Goal: Complete application form

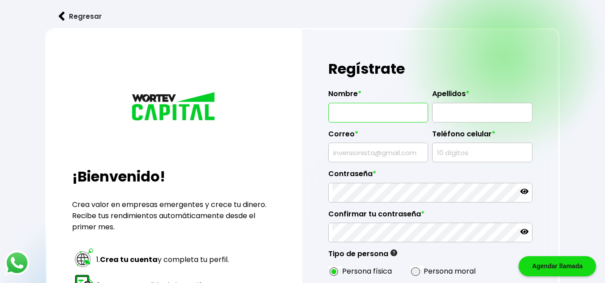
click at [382, 115] on input "text" at bounding box center [378, 112] width 92 height 19
click at [399, 115] on input "CESAR MARTINEZ" at bounding box center [378, 112] width 92 height 19
type input "CESAR"
click at [457, 120] on input "text" at bounding box center [482, 112] width 92 height 19
type input "[PERSON_NAME]"
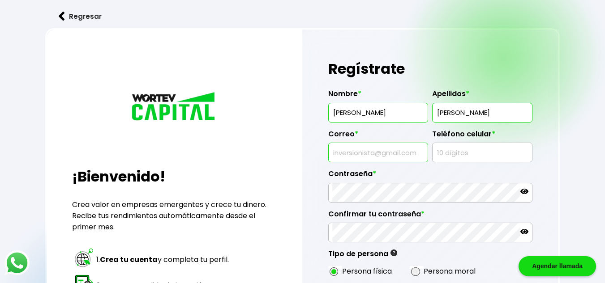
click at [346, 157] on input "text" at bounding box center [378, 152] width 92 height 19
type input "[EMAIL_ADDRESS][DOMAIN_NAME]"
click at [456, 152] on input "text" at bounding box center [482, 152] width 92 height 19
type input "5539004013"
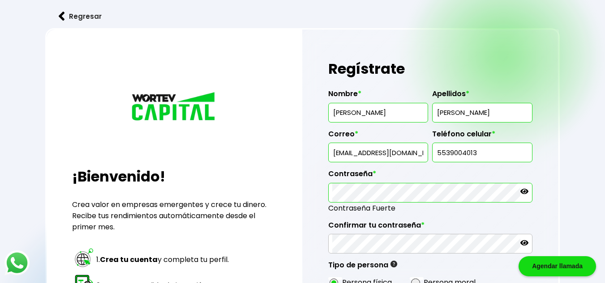
click at [525, 190] on icon at bounding box center [524, 192] width 8 height 8
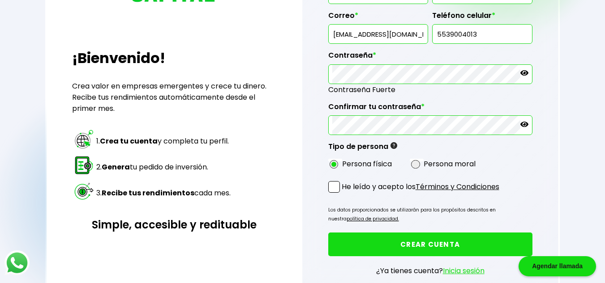
scroll to position [134, 0]
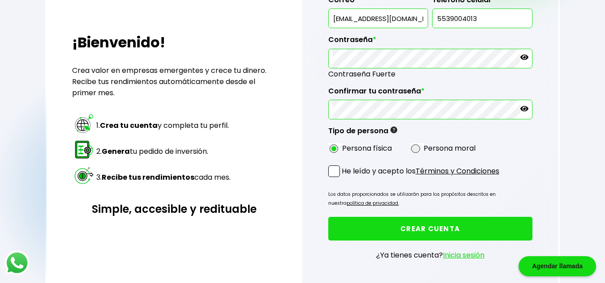
click at [334, 170] on span at bounding box center [334, 172] width 12 height 12
click at [343, 178] on input "He leído y acepto los Términos y Condiciones" at bounding box center [343, 178] width 0 height 0
click at [395, 231] on button "CREAR CUENTA" at bounding box center [430, 229] width 204 height 24
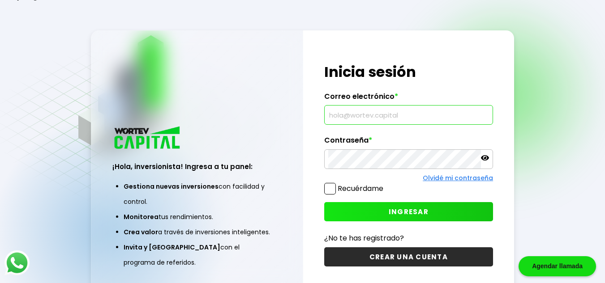
click at [381, 118] on input "text" at bounding box center [408, 115] width 161 height 19
type input "[EMAIL_ADDRESS][DOMAIN_NAME]"
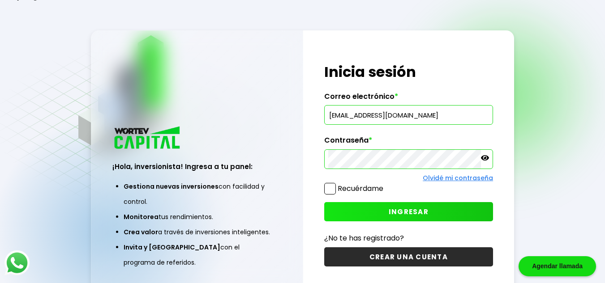
click at [329, 188] on span at bounding box center [330, 189] width 12 height 12
click at [385, 184] on input "Recuérdame" at bounding box center [385, 184] width 0 height 0
click at [428, 210] on button "INGRESAR" at bounding box center [408, 211] width 169 height 19
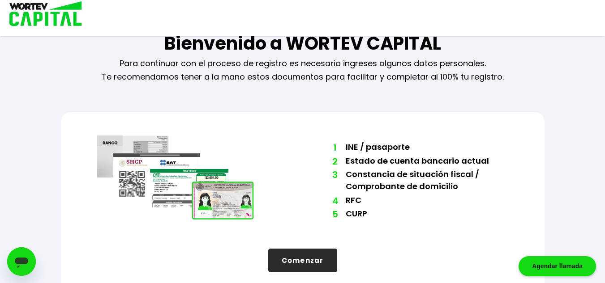
scroll to position [34, 0]
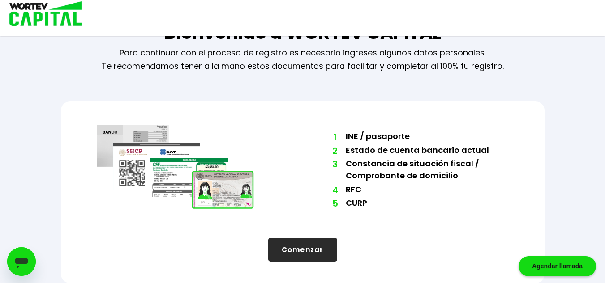
click at [292, 256] on button "Comenzar" at bounding box center [302, 250] width 69 height 24
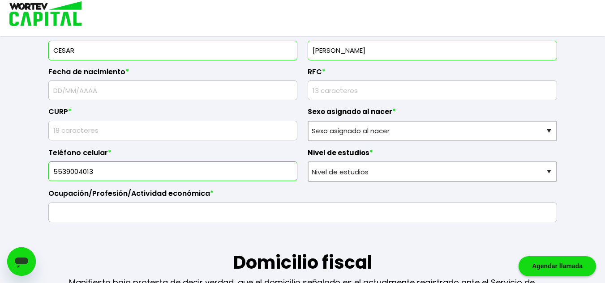
scroll to position [134, 0]
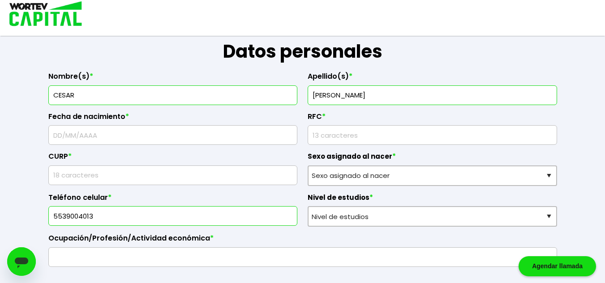
click at [102, 138] on input "text" at bounding box center [172, 135] width 241 height 19
type input "[DATE]"
click at [351, 138] on input "rfc" at bounding box center [432, 135] width 241 height 19
type input "MAGC6612123H1"
click at [132, 179] on input "text" at bounding box center [172, 175] width 241 height 19
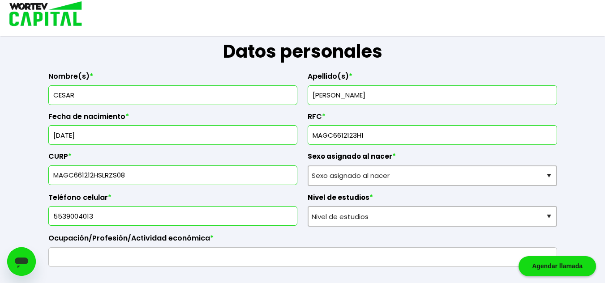
type input "MAGC661212HSLRZS08"
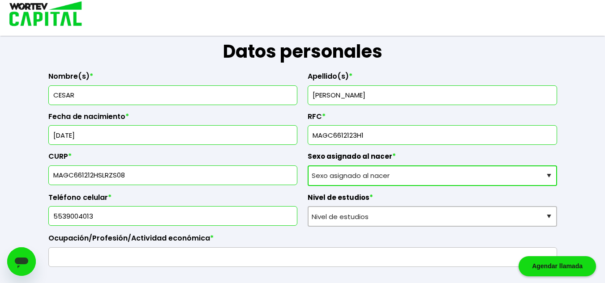
click at [550, 175] on select "Sexo asignado al nacer Hombre Mujer Prefiero no contestar" at bounding box center [431, 176] width 249 height 21
select select "Hombre"
click at [307, 166] on select "Sexo asignado al nacer Hombre Mujer Prefiero no contestar" at bounding box center [431, 176] width 249 height 21
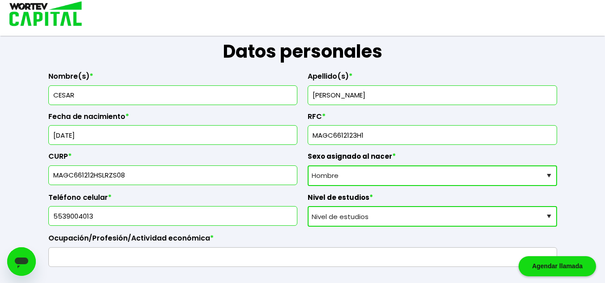
click at [550, 219] on select "Nivel de estudios Primaria Secundaria Bachillerato Licenciatura Posgrado" at bounding box center [431, 216] width 249 height 21
select select "Posgrado"
click at [307, 206] on select "Nivel de estudios Primaria Secundaria Bachillerato Licenciatura Posgrado" at bounding box center [431, 216] width 249 height 21
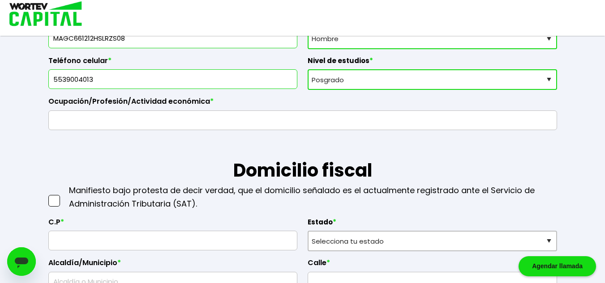
scroll to position [313, 0]
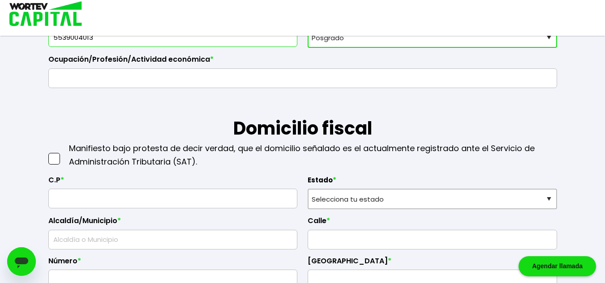
click at [77, 77] on input "text" at bounding box center [302, 78] width 500 height 19
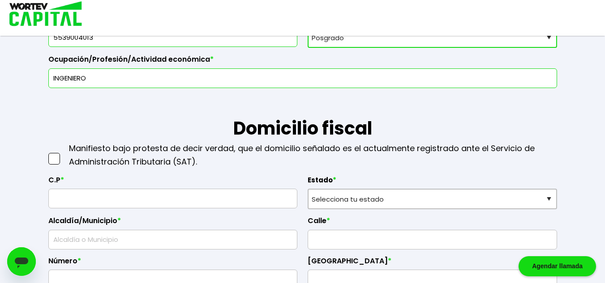
type input "INGENIERO"
click at [55, 158] on span at bounding box center [54, 159] width 12 height 12
click at [64, 154] on input "checkbox" at bounding box center [64, 154] width 0 height 0
click at [77, 192] on input "text" at bounding box center [172, 198] width 241 height 19
type input "11560"
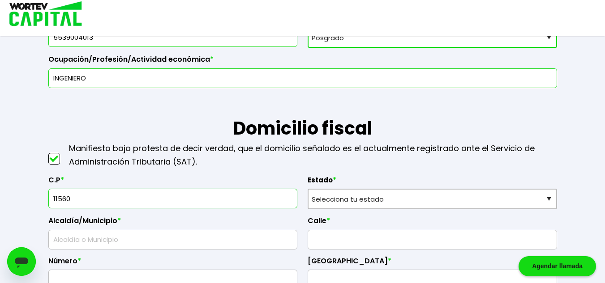
select select "DF"
type input "[PERSON_NAME]"
type input "[PERSON_NAME] V Sección"
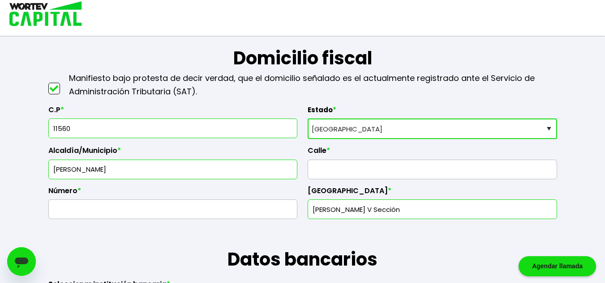
scroll to position [403, 0]
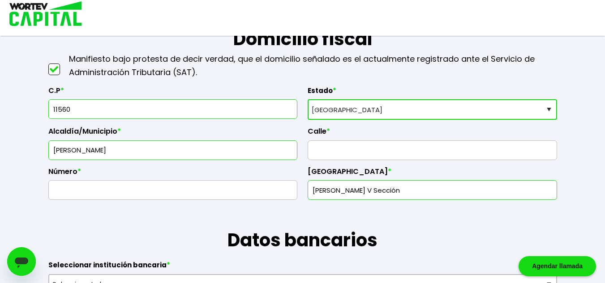
type input "11560"
click at [356, 148] on input "text" at bounding box center [432, 150] width 241 height 19
type input "[PERSON_NAME]"
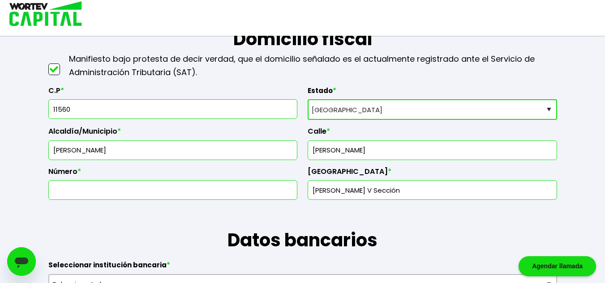
click at [169, 196] on input "text" at bounding box center [172, 190] width 241 height 19
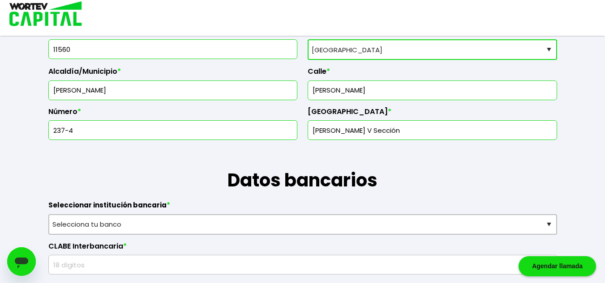
scroll to position [537, 0]
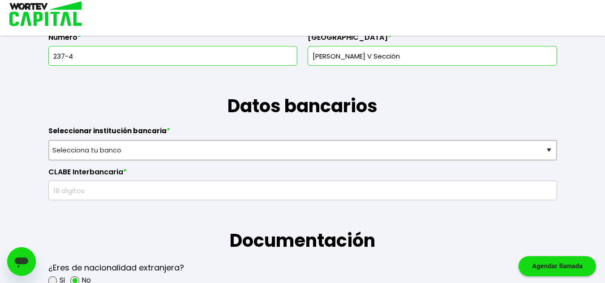
type input "237-4"
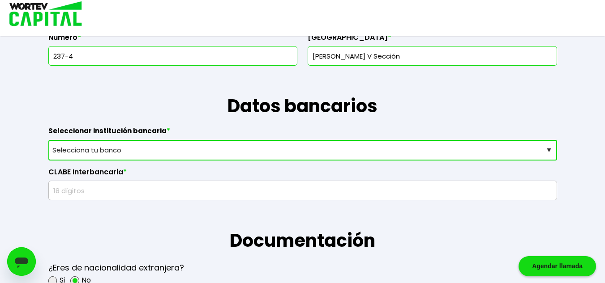
click at [553, 145] on select "Selecciona tu banco ABC Capital Actinver Afirme Albo ASP Banamex Banbajio Banco…" at bounding box center [302, 150] width 508 height 21
select select "Banamex"
click at [48, 140] on select "Selecciona tu banco ABC Capital Actinver Afirme Albo ASP Banamex Banbajio Banco…" at bounding box center [302, 150] width 508 height 21
click at [82, 189] on input "text" at bounding box center [302, 190] width 500 height 19
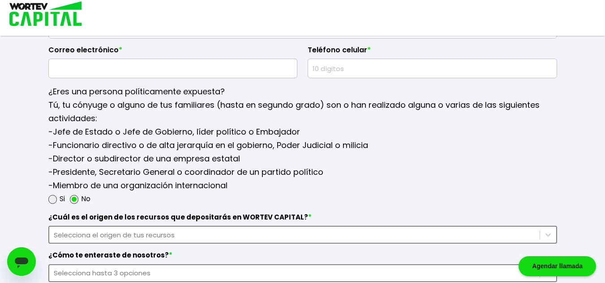
scroll to position [1164, 0]
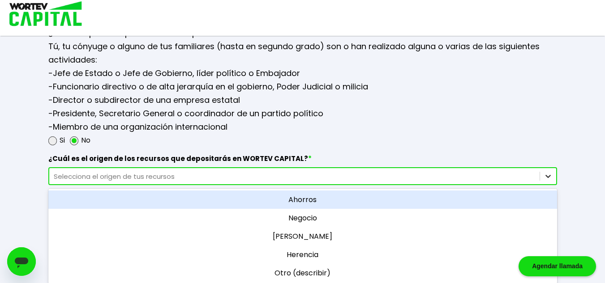
click at [550, 185] on div "option Ahorros focused, 1 of 5. 5 results available. Use Up and Down to choose …" at bounding box center [302, 176] width 508 height 18
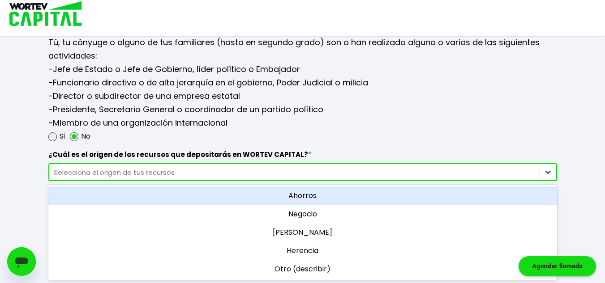
scroll to position [1192, 0]
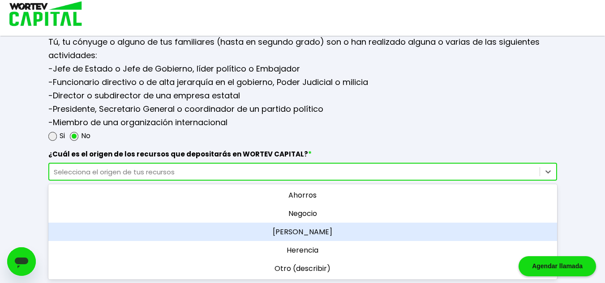
click at [324, 234] on div "[PERSON_NAME]" at bounding box center [302, 232] width 508 height 18
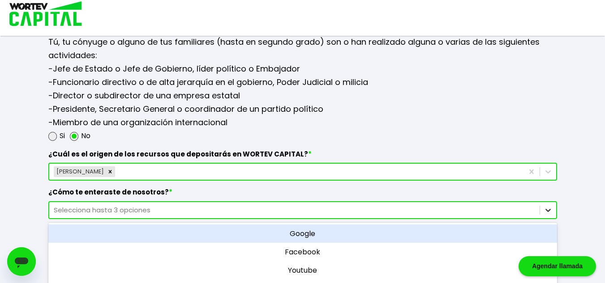
scroll to position [1238, 0]
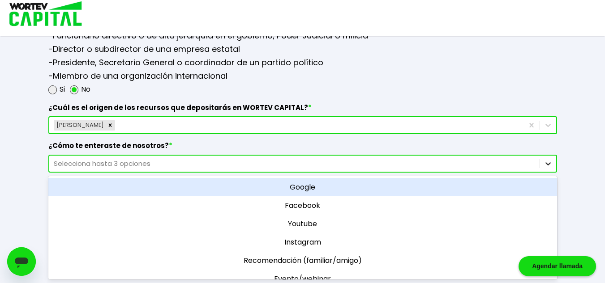
click at [550, 173] on div "option Google focused, 1 of 11. 11 results available. Use Up and Down to choose…" at bounding box center [302, 164] width 508 height 18
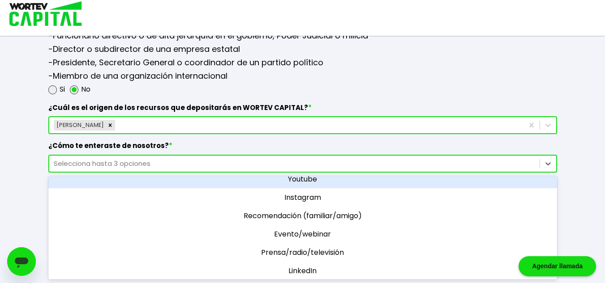
scroll to position [0, 0]
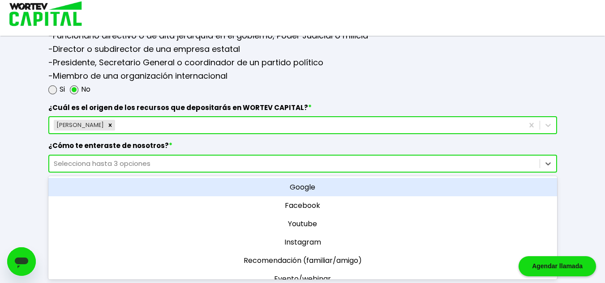
click at [309, 187] on div "Google" at bounding box center [302, 187] width 508 height 18
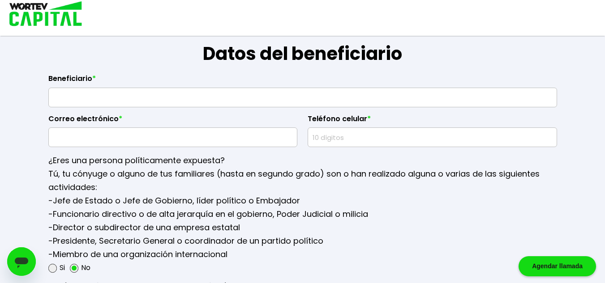
scroll to position [1015, 0]
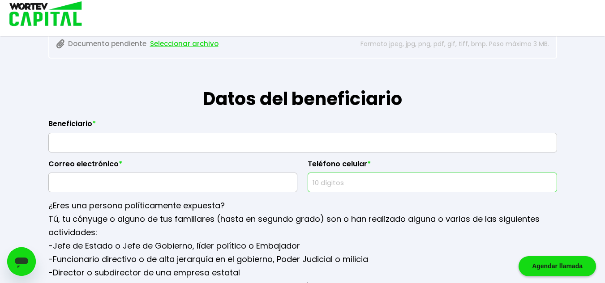
click at [333, 183] on input "text" at bounding box center [432, 182] width 241 height 19
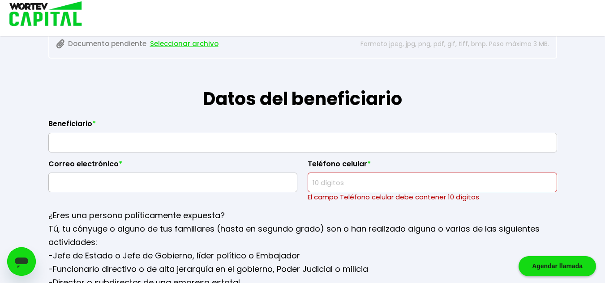
click at [464, 207] on div "¿Eres una persona políticamente expuesta? Tú, tu cónyuge o alguno de tus famili…" at bounding box center [302, 265] width 508 height 127
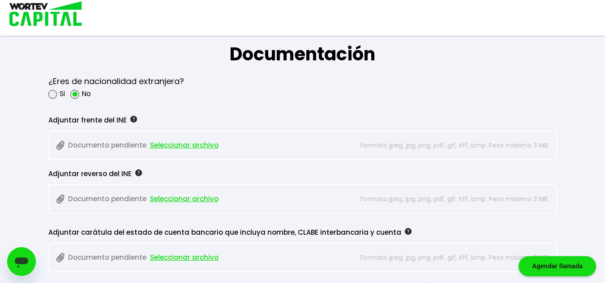
scroll to position [726, 0]
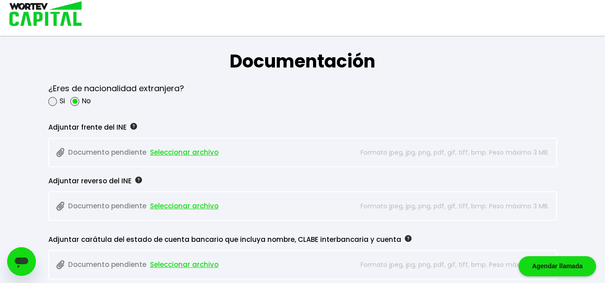
click at [199, 152] on span "Seleccionar archivo" at bounding box center [184, 152] width 68 height 13
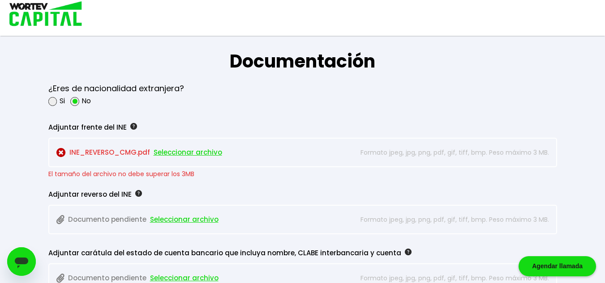
click at [61, 152] on img at bounding box center [60, 152] width 9 height 9
click at [179, 153] on span "Seleccionar archivo" at bounding box center [188, 152] width 68 height 13
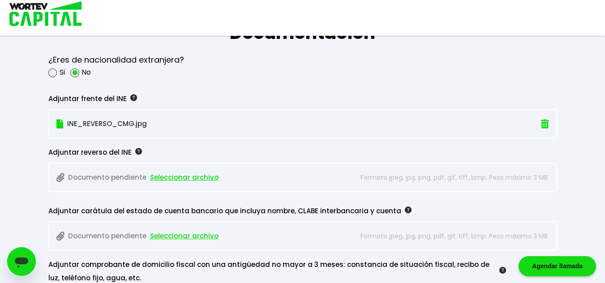
scroll to position [771, 0]
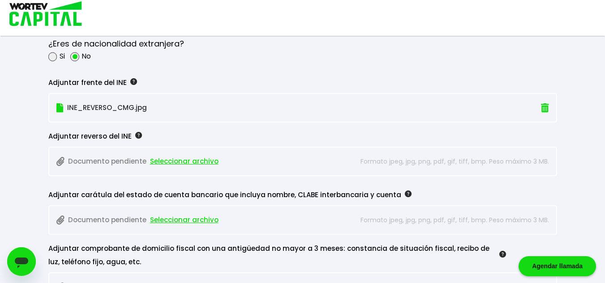
click at [541, 108] on img at bounding box center [545, 107] width 8 height 9
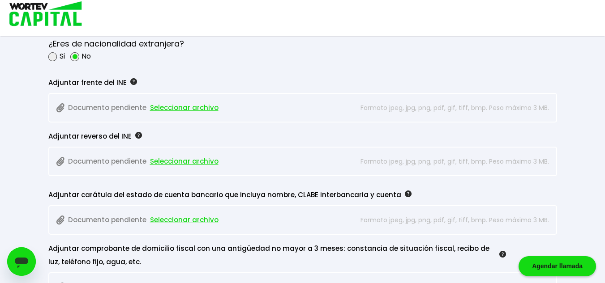
click at [194, 160] on span "Seleccionar archivo" at bounding box center [184, 161] width 68 height 13
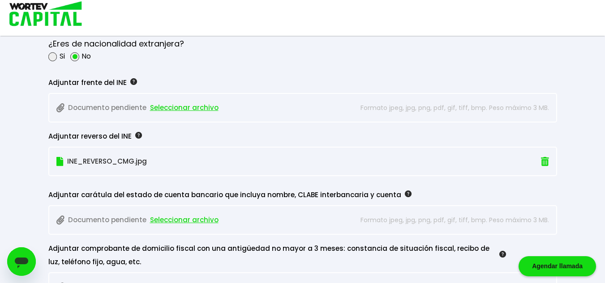
click at [181, 105] on span "Seleccionar archivo" at bounding box center [184, 107] width 68 height 13
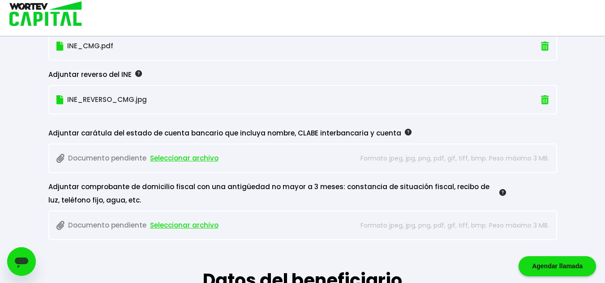
scroll to position [861, 0]
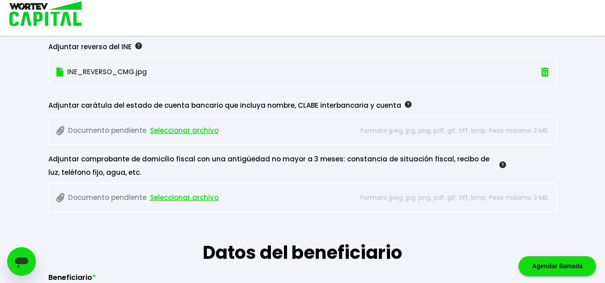
click at [180, 198] on span "Seleccionar archivo" at bounding box center [184, 197] width 68 height 13
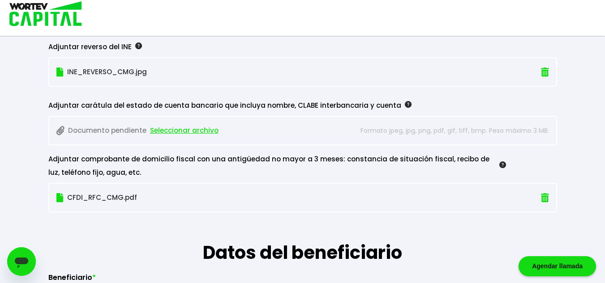
click at [77, 196] on p "CFDI_RFC_CMG.pdf" at bounding box center [263, 197] width 415 height 13
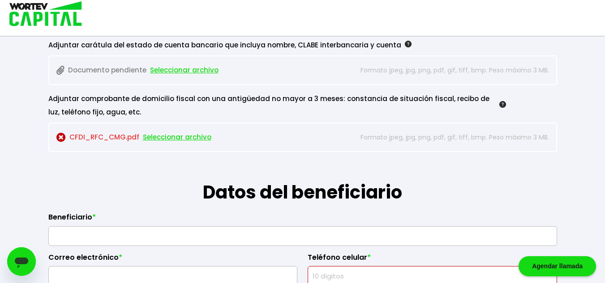
scroll to position [905, 0]
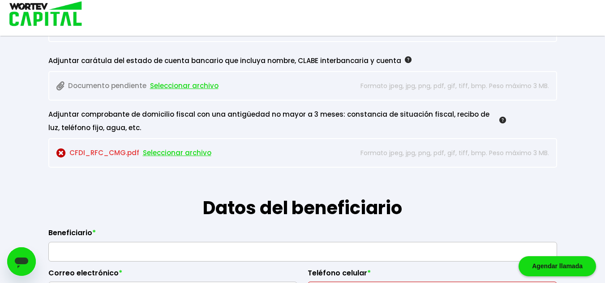
click at [182, 151] on span "Seleccionar archivo" at bounding box center [177, 152] width 68 height 13
click at [62, 154] on img at bounding box center [60, 153] width 9 height 9
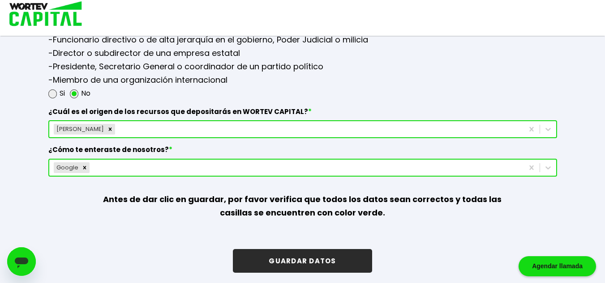
scroll to position [1248, 0]
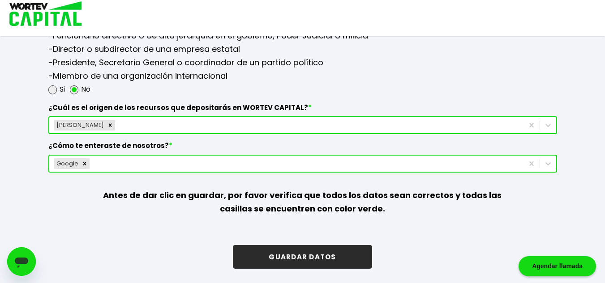
click at [291, 256] on button "GUARDAR DATOS" at bounding box center [302, 257] width 139 height 24
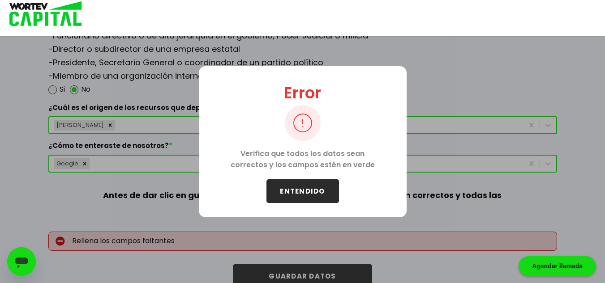
click at [312, 191] on button "ENTENDIDO" at bounding box center [302, 191] width 73 height 24
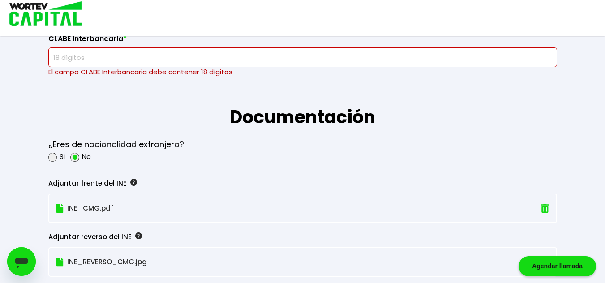
scroll to position [716, 0]
